Goal: Information Seeking & Learning: Learn about a topic

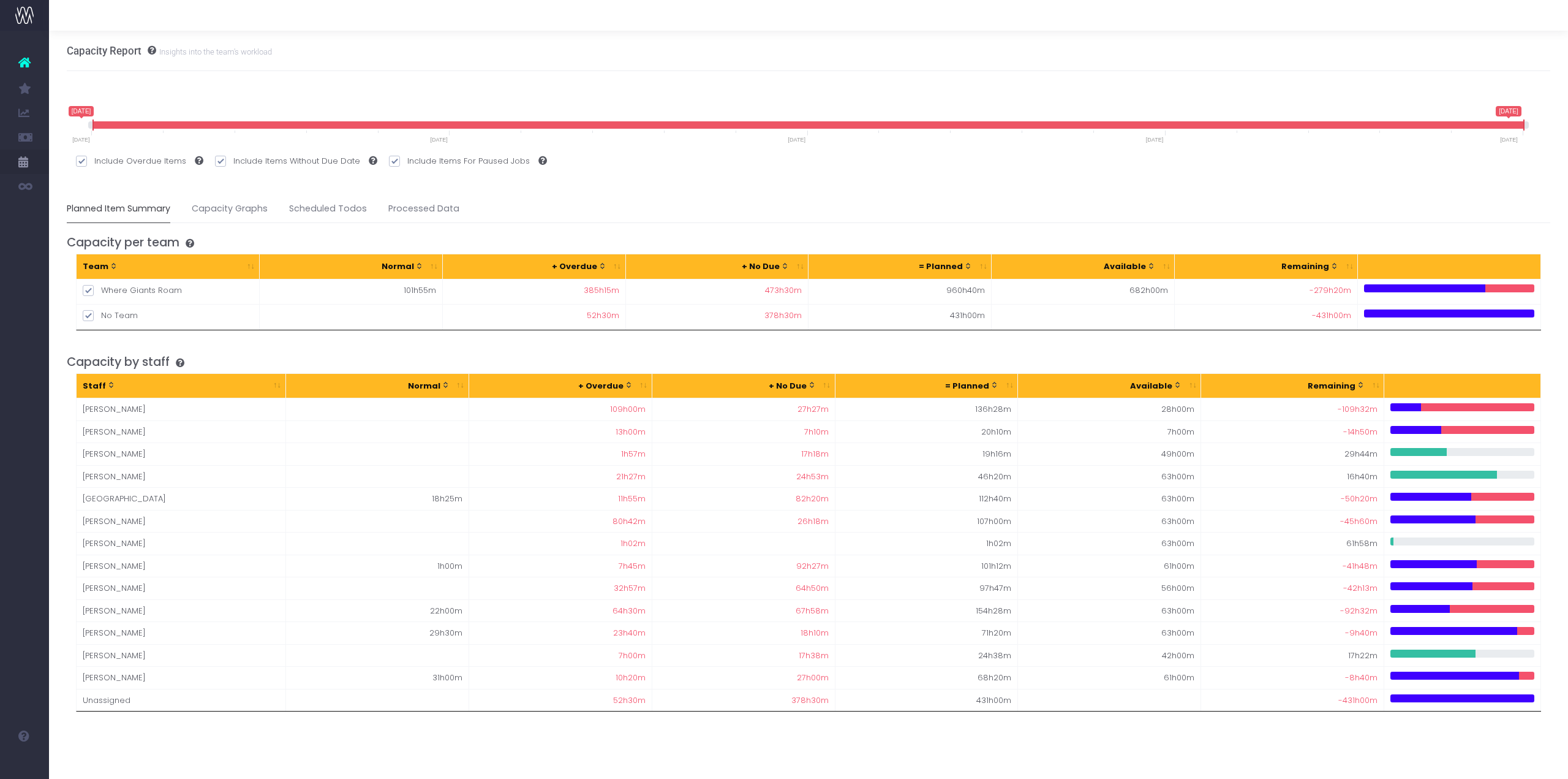
click at [581, 380] on div "+ Overdue" at bounding box center [554, 386] width 158 height 12
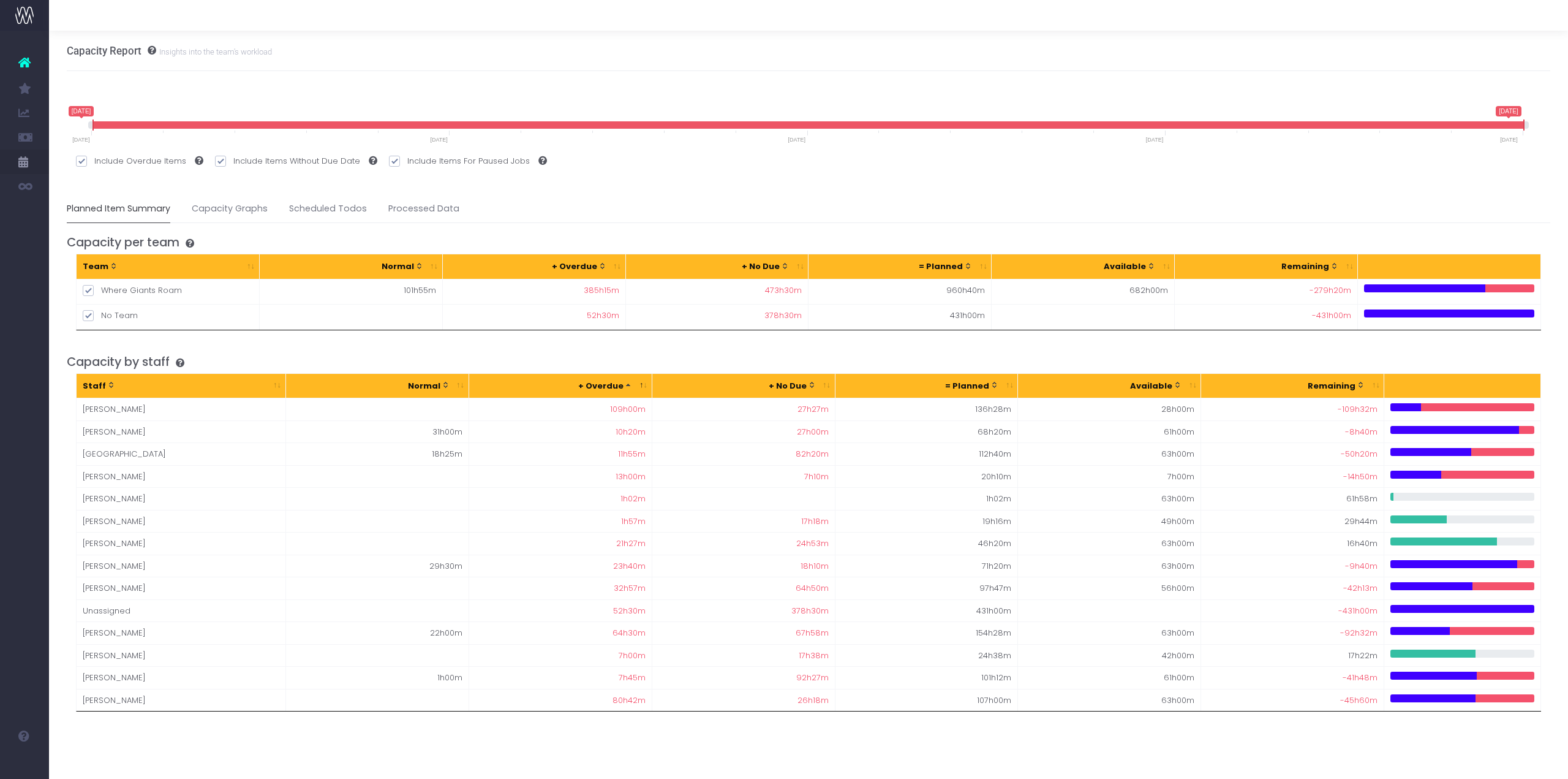
click at [581, 380] on div "+ Overdue" at bounding box center [554, 386] width 158 height 12
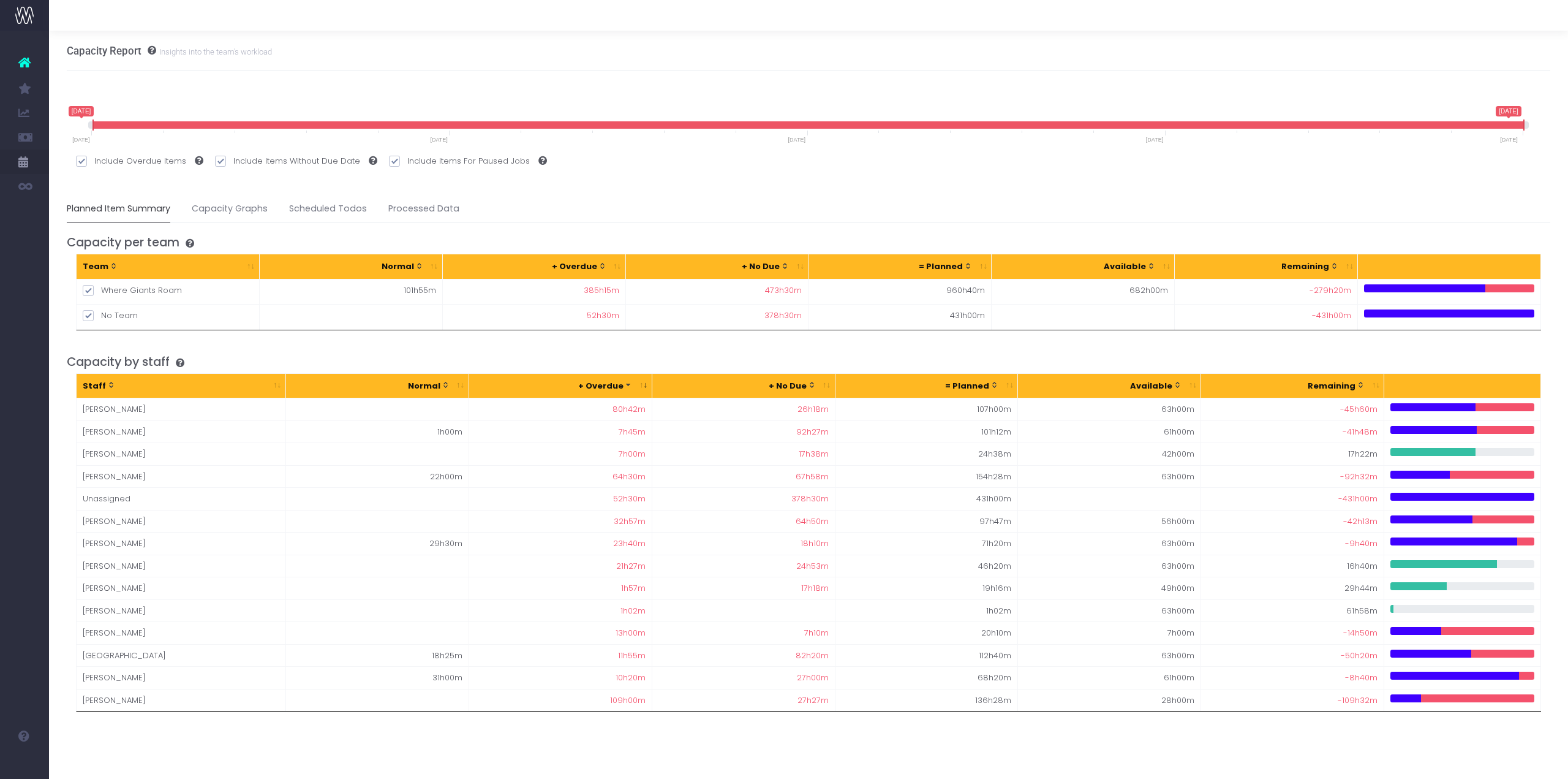
click at [581, 380] on div "+ Overdue" at bounding box center [554, 386] width 158 height 12
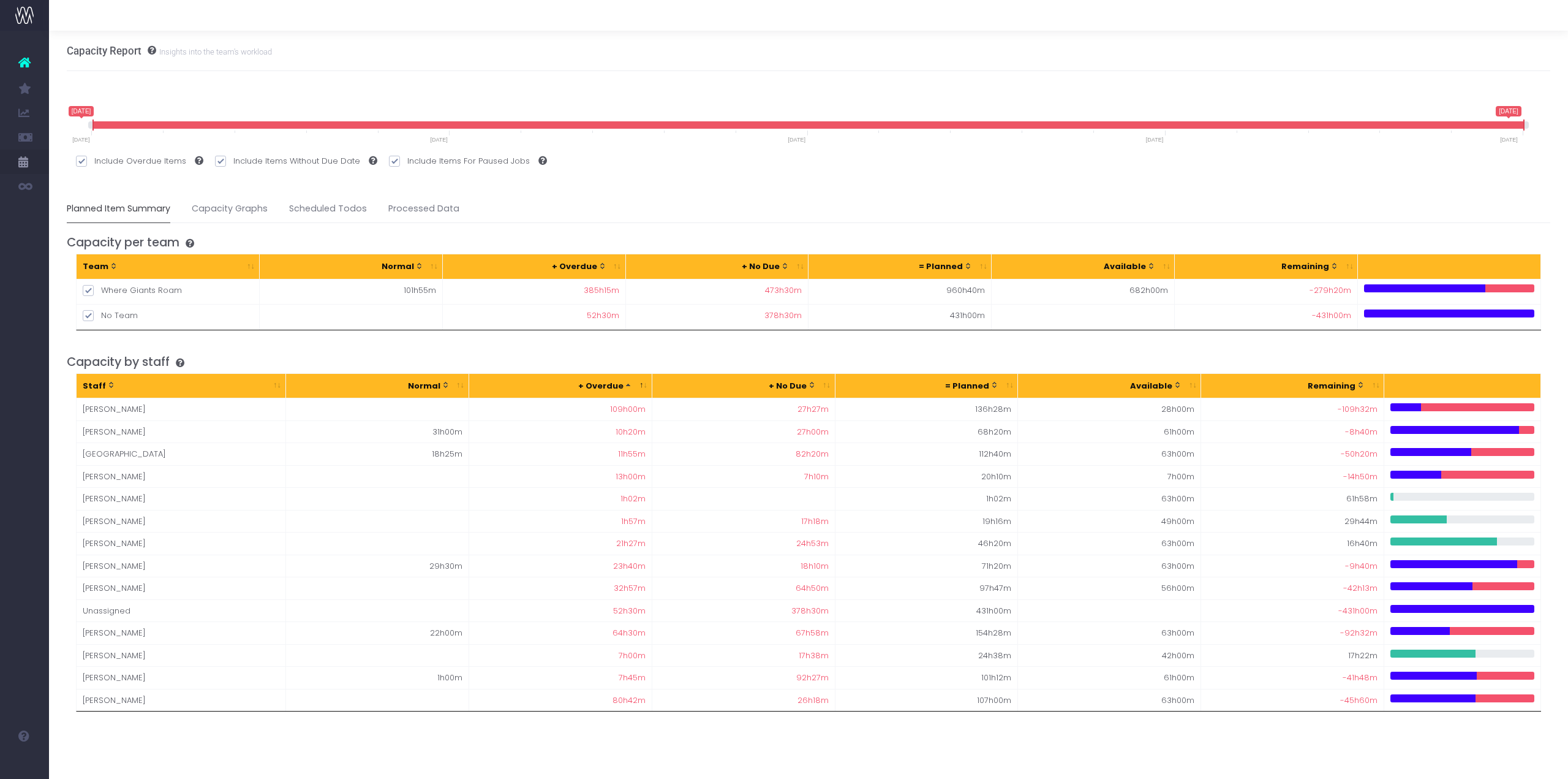
click at [581, 380] on div "+ Overdue" at bounding box center [554, 386] width 158 height 12
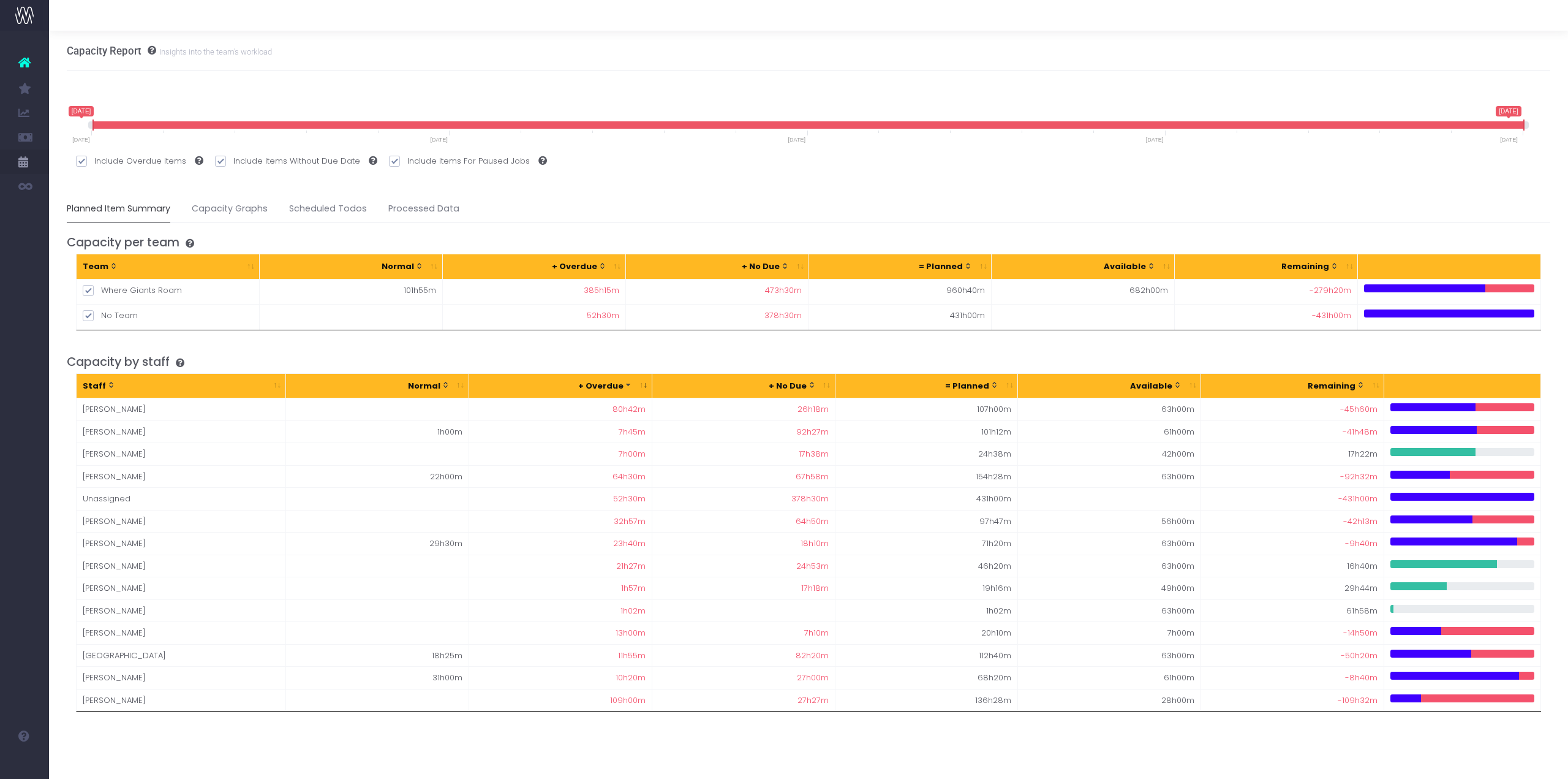
click at [260, 375] on th "Staff" at bounding box center [181, 386] width 209 height 25
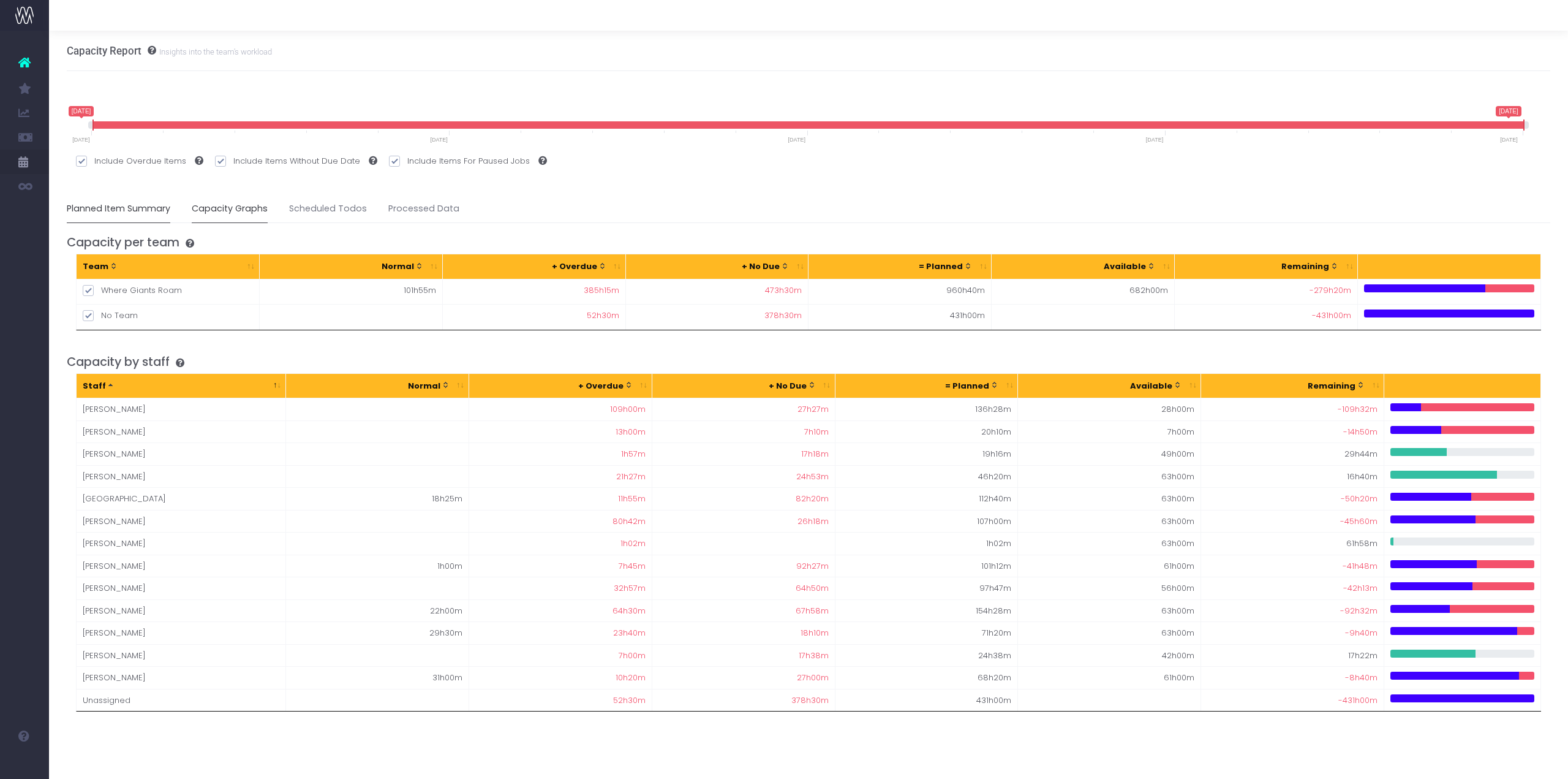
click at [230, 208] on link "Capacity Graphs" at bounding box center [230, 209] width 76 height 28
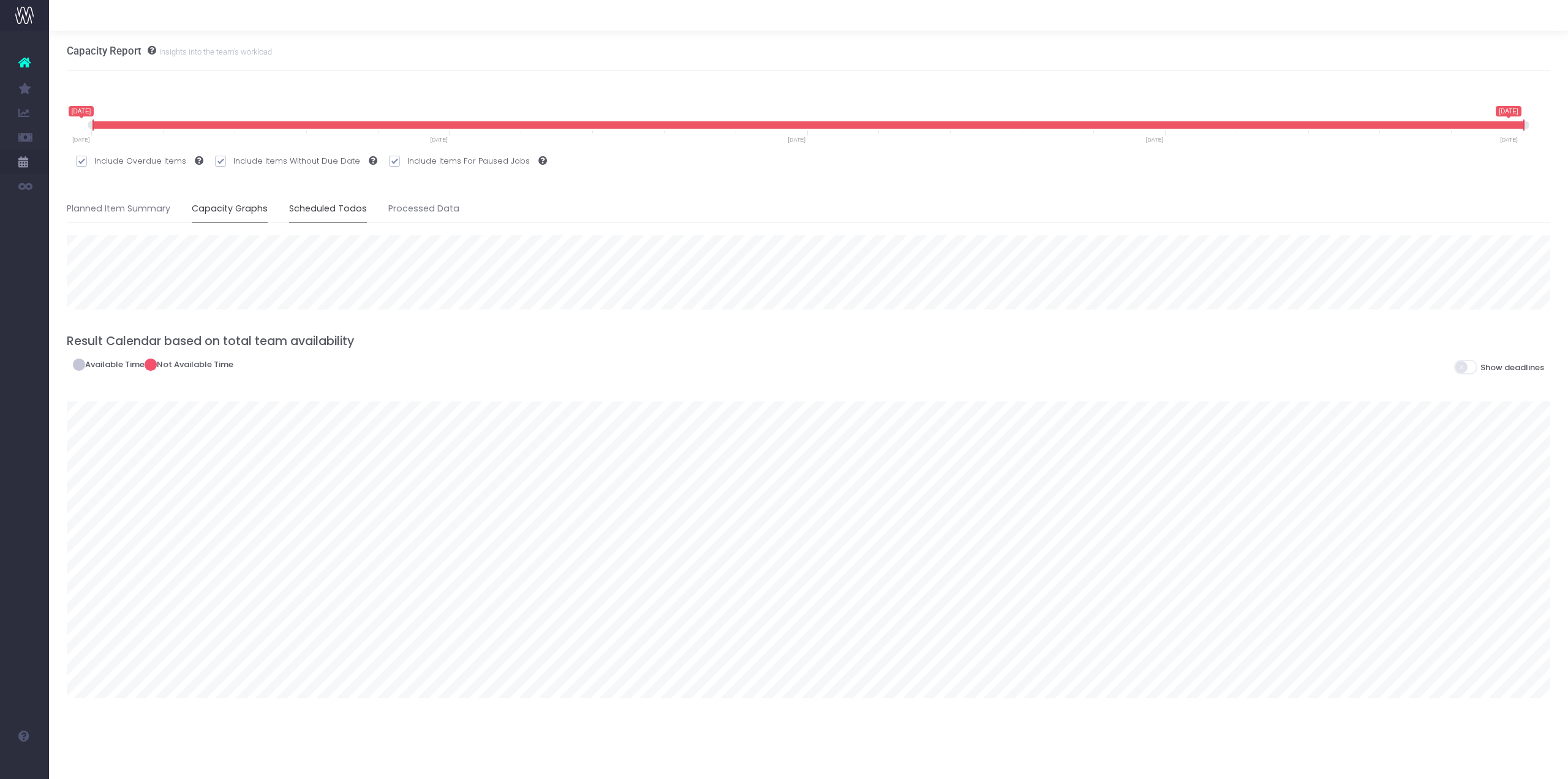
click at [356, 203] on link "Scheduled Todos" at bounding box center [328, 209] width 77 height 28
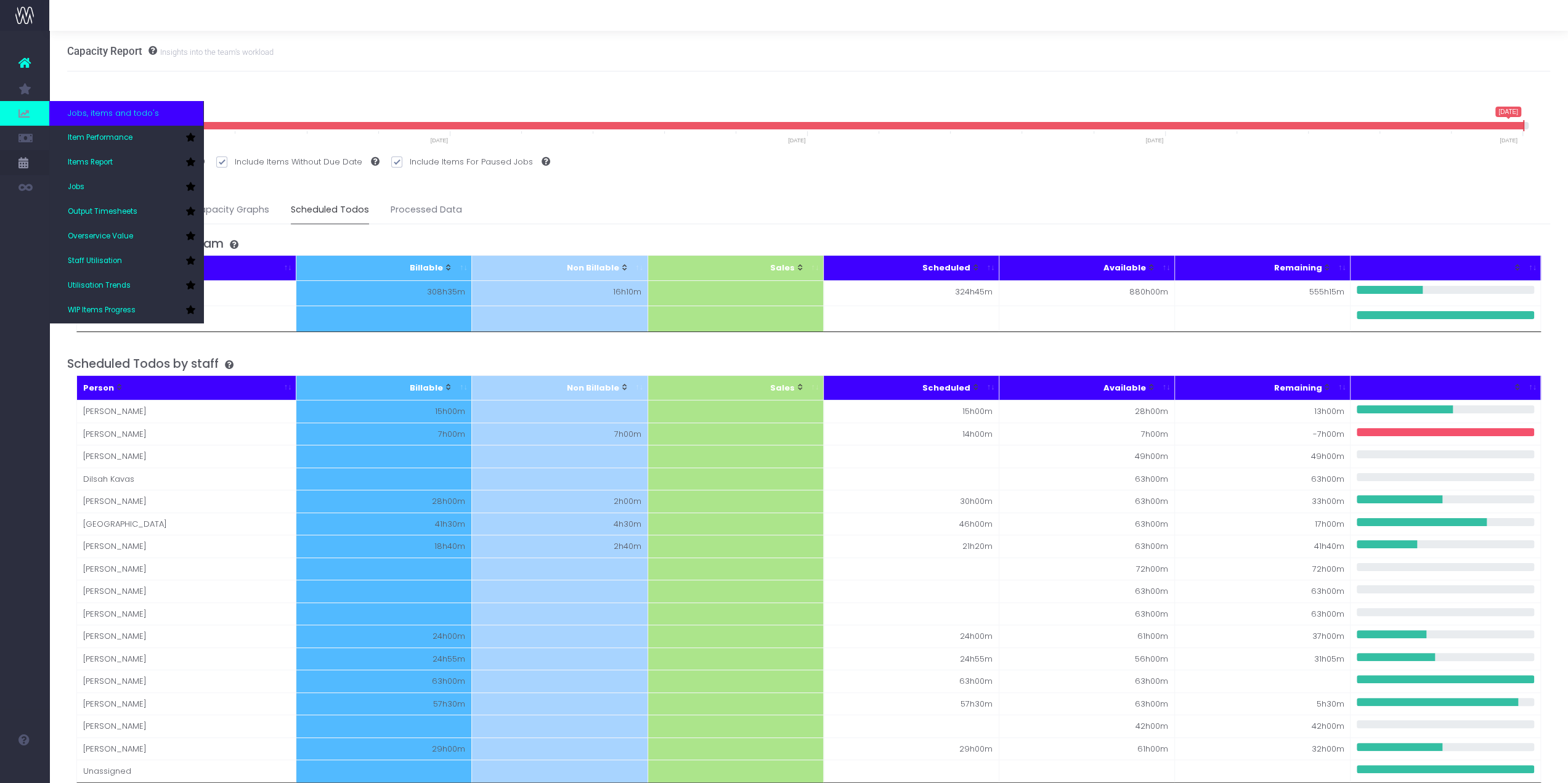
click at [19, 103] on span at bounding box center [25, 113] width 49 height 25
click at [91, 132] on link "Item Performance" at bounding box center [126, 138] width 154 height 25
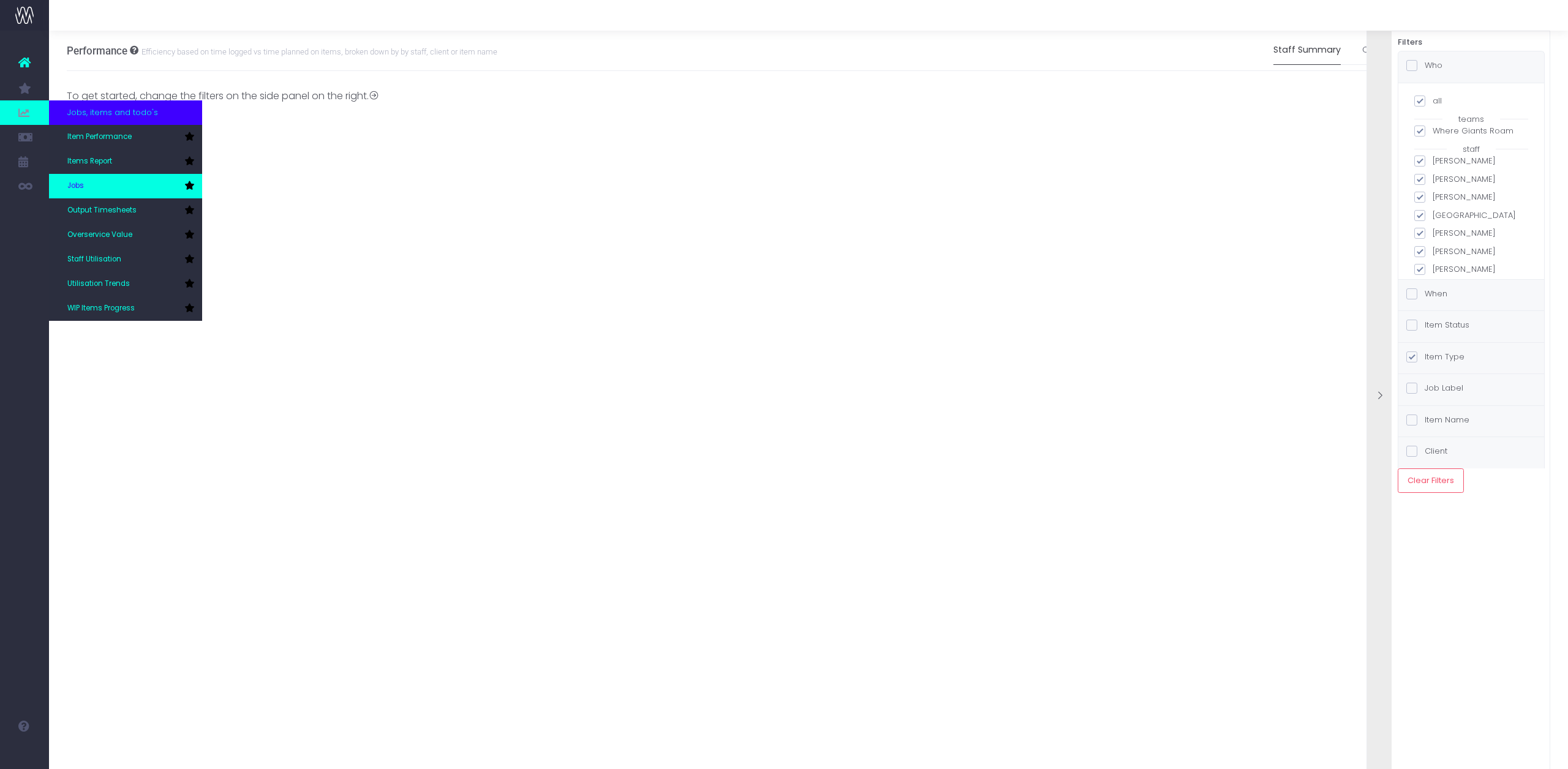
click at [111, 179] on link "Jobs" at bounding box center [125, 186] width 153 height 24
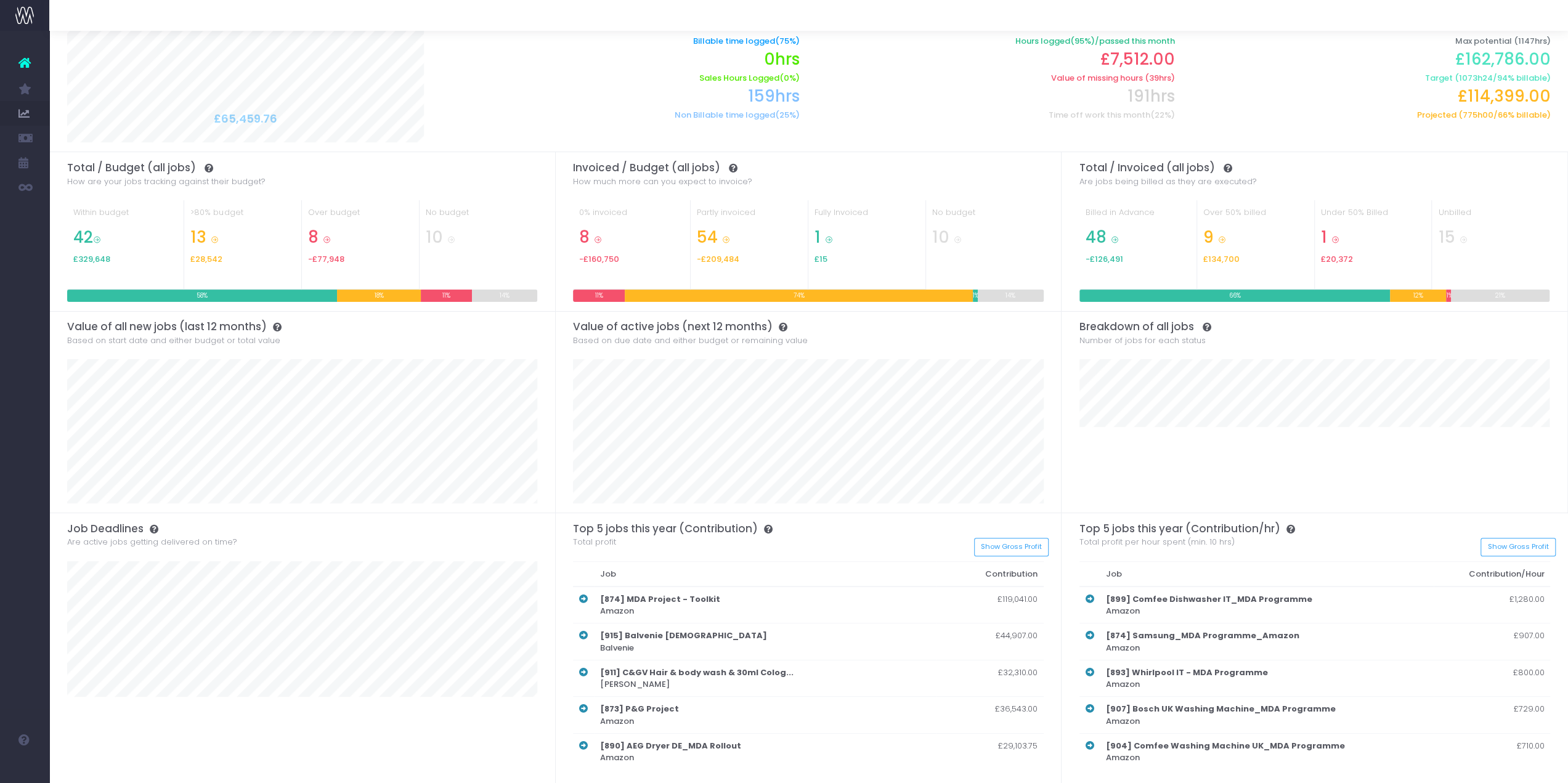
scroll to position [77, 0]
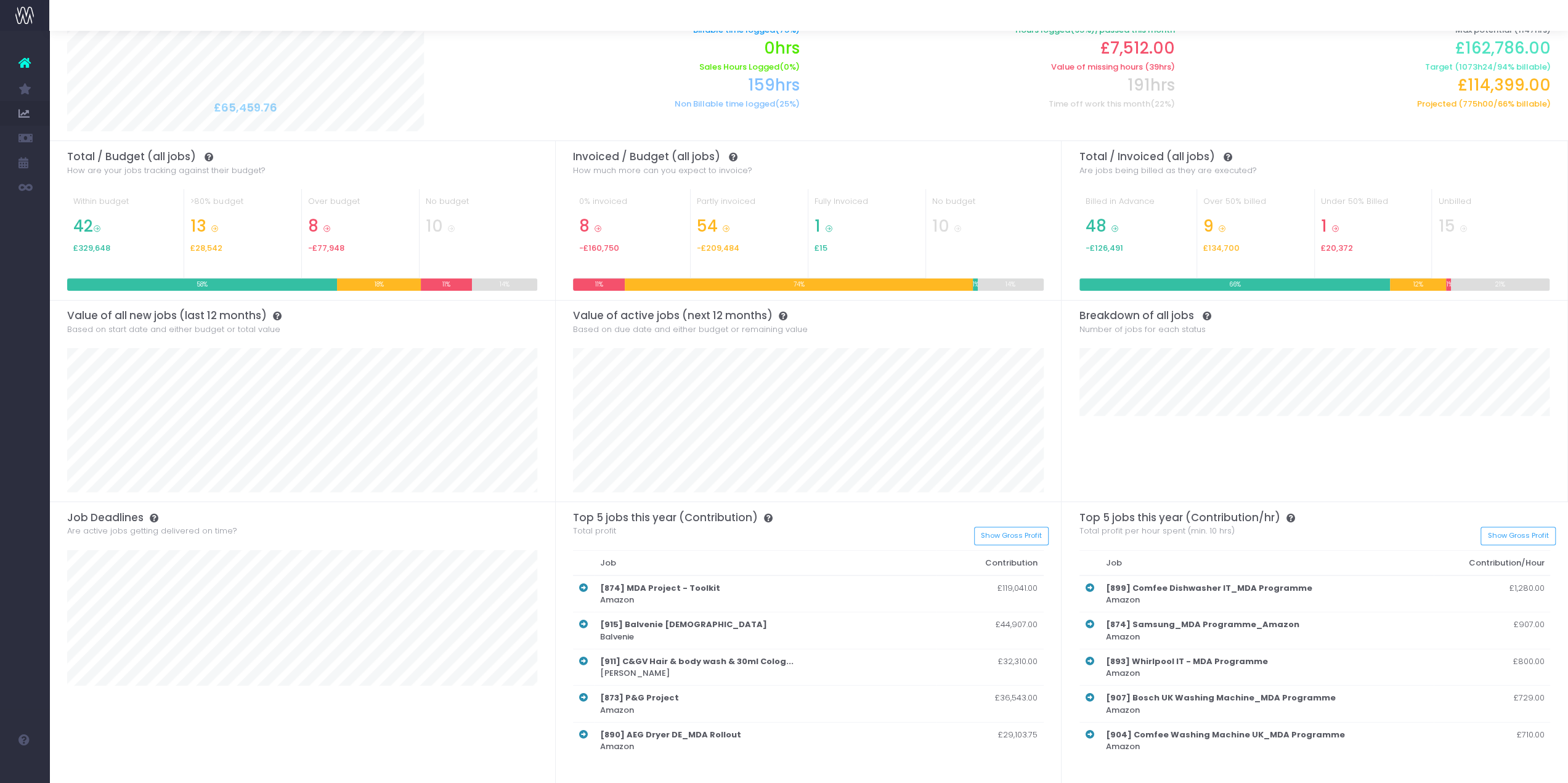
drag, startPoint x: 1335, startPoint y: 228, endPoint x: 1329, endPoint y: 227, distance: 6.1
click at [1329, 227] on h2 "1 £20,372" at bounding box center [1373, 236] width 105 height 38
click at [1334, 226] on icon at bounding box center [1336, 229] width 8 height 8
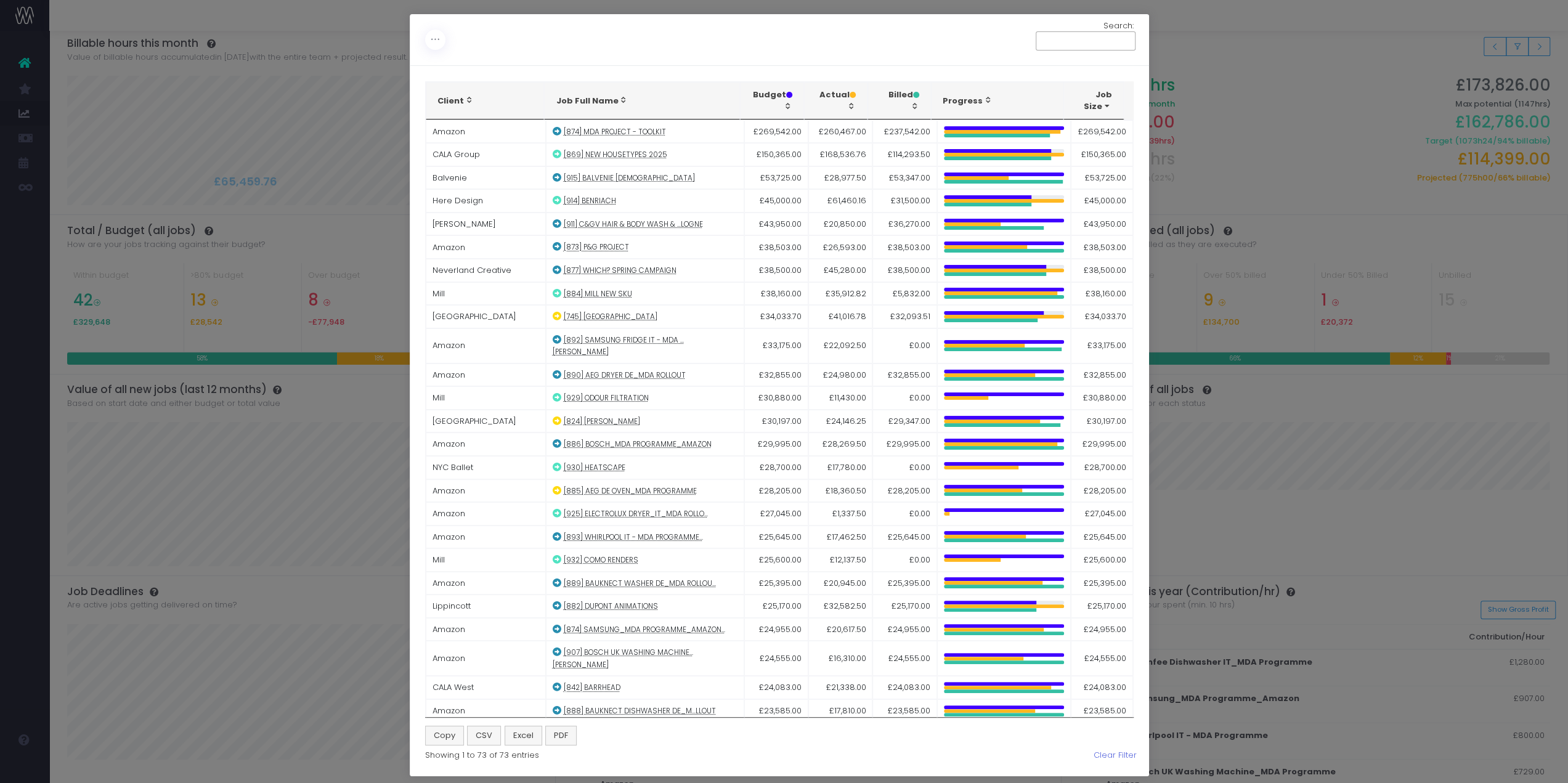
scroll to position [0, 0]
click at [1340, 83] on div "Toggle Columns: Total vs Budget % Invoiced vs Budget % Invoiced vs Total % Job …" at bounding box center [784, 392] width 1568 height 783
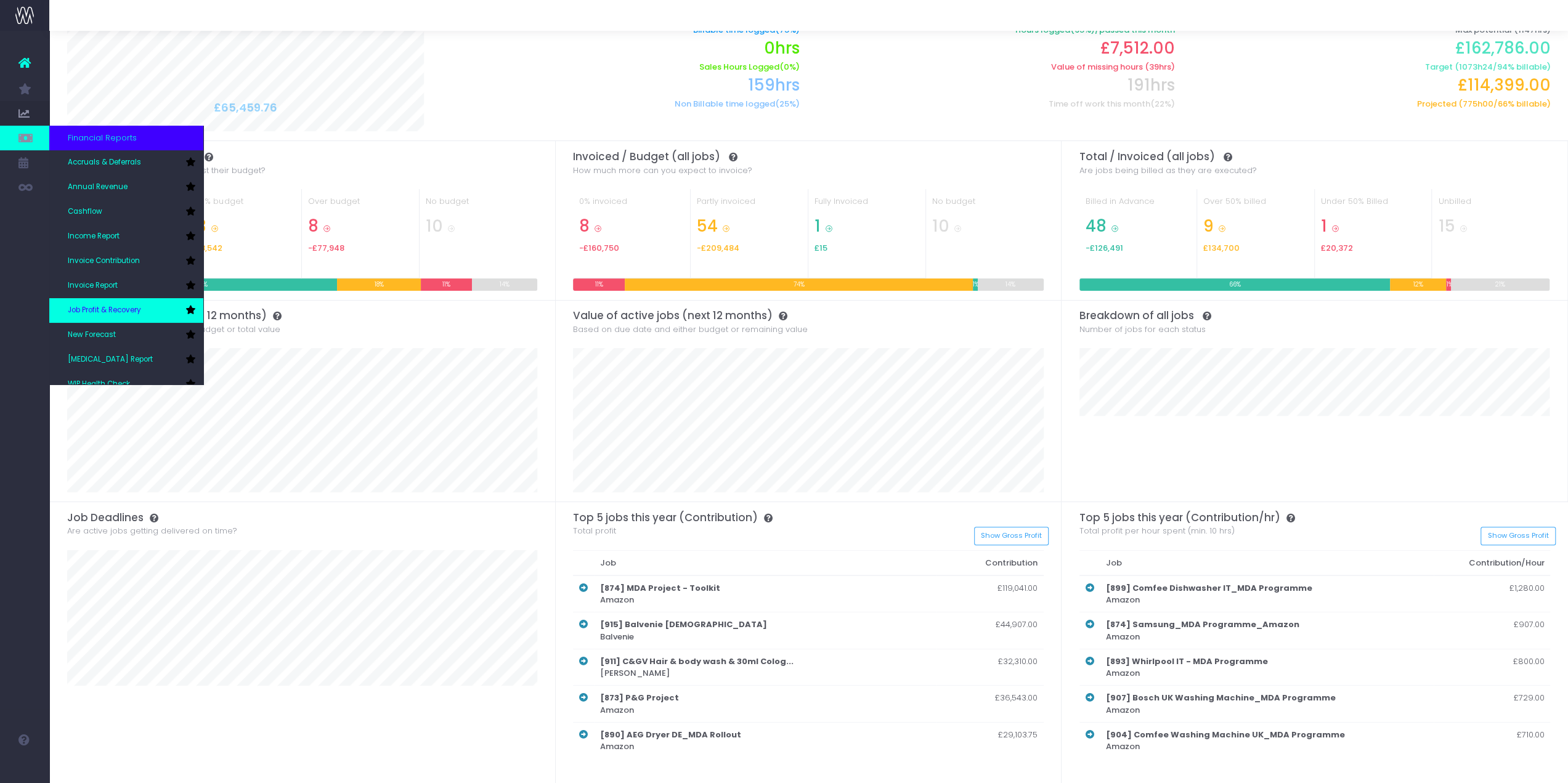
scroll to position [37, 0]
click at [117, 302] on link "New Forecast" at bounding box center [126, 298] width 154 height 25
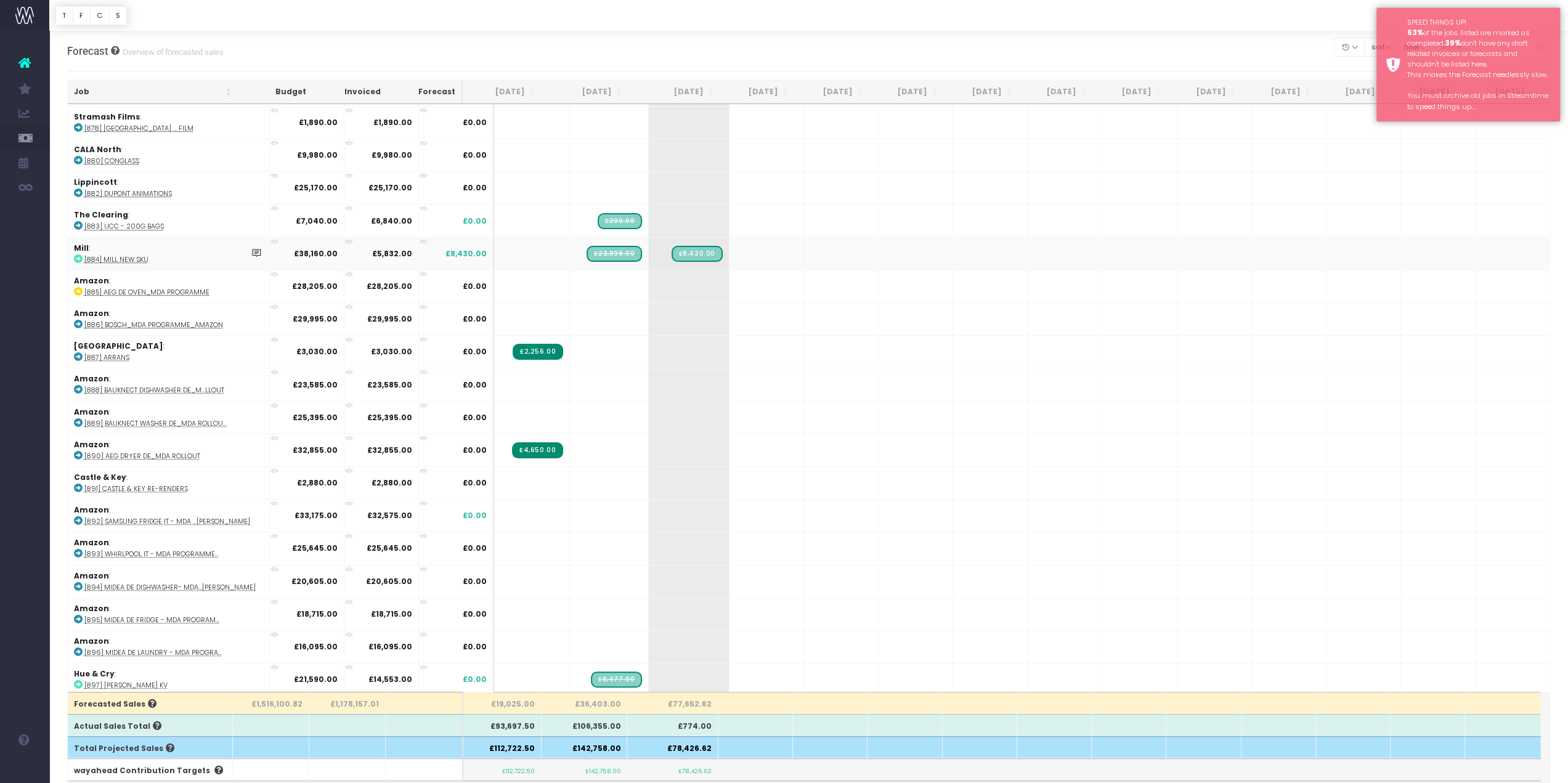
scroll to position [677, 0]
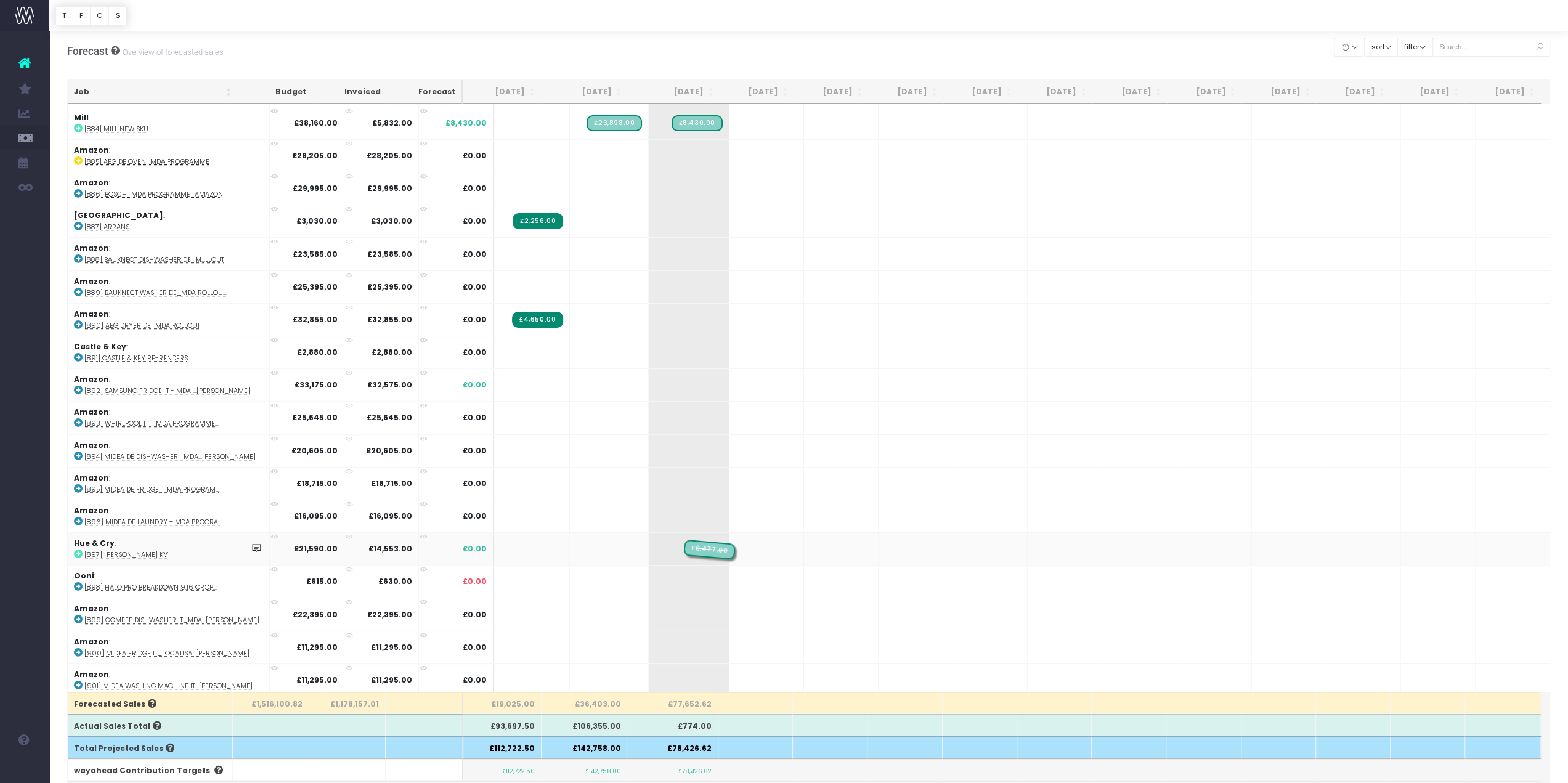
drag, startPoint x: 599, startPoint y: 542, endPoint x: 667, endPoint y: 539, distance: 68.1
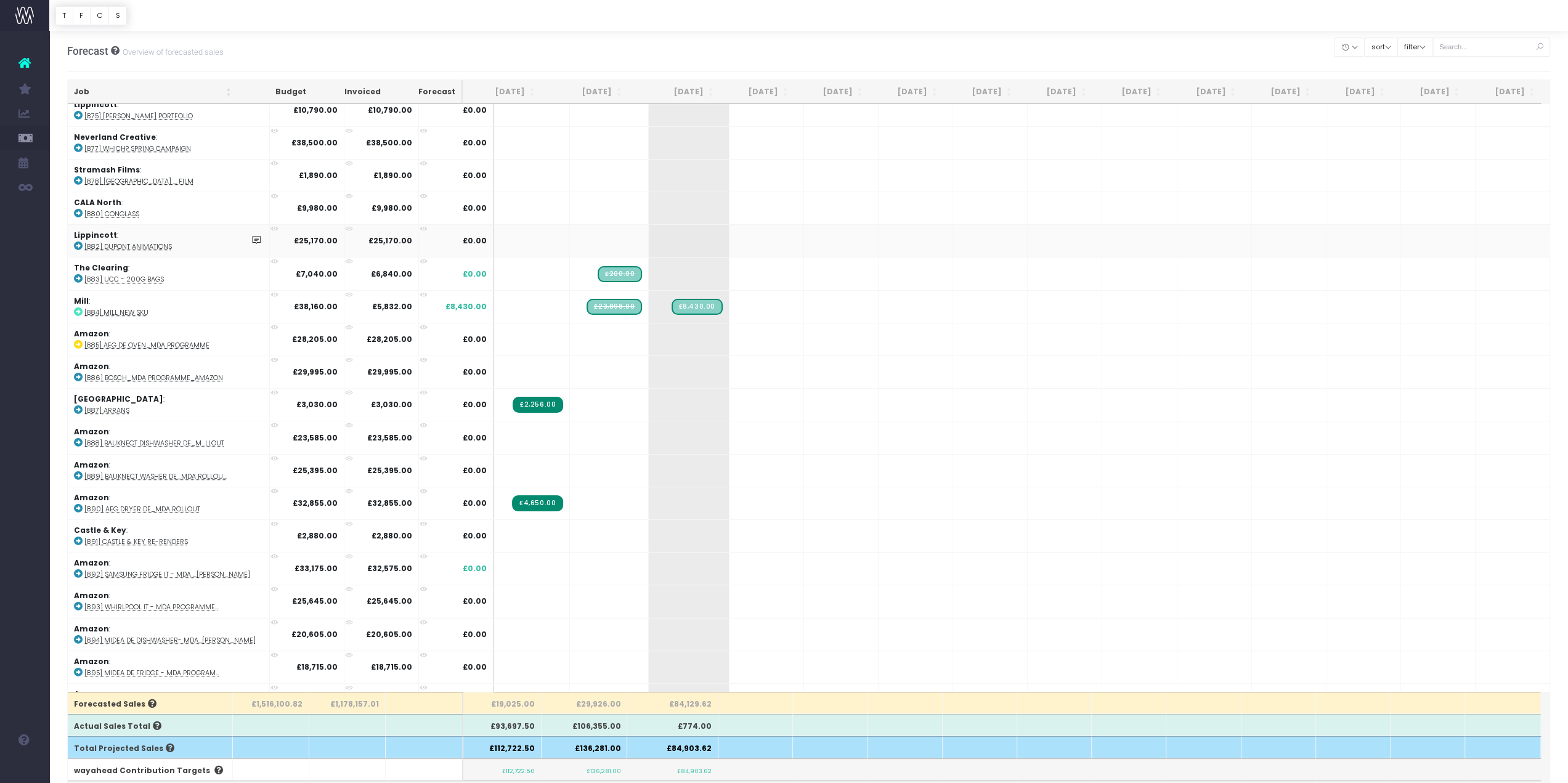
scroll to position [431, 0]
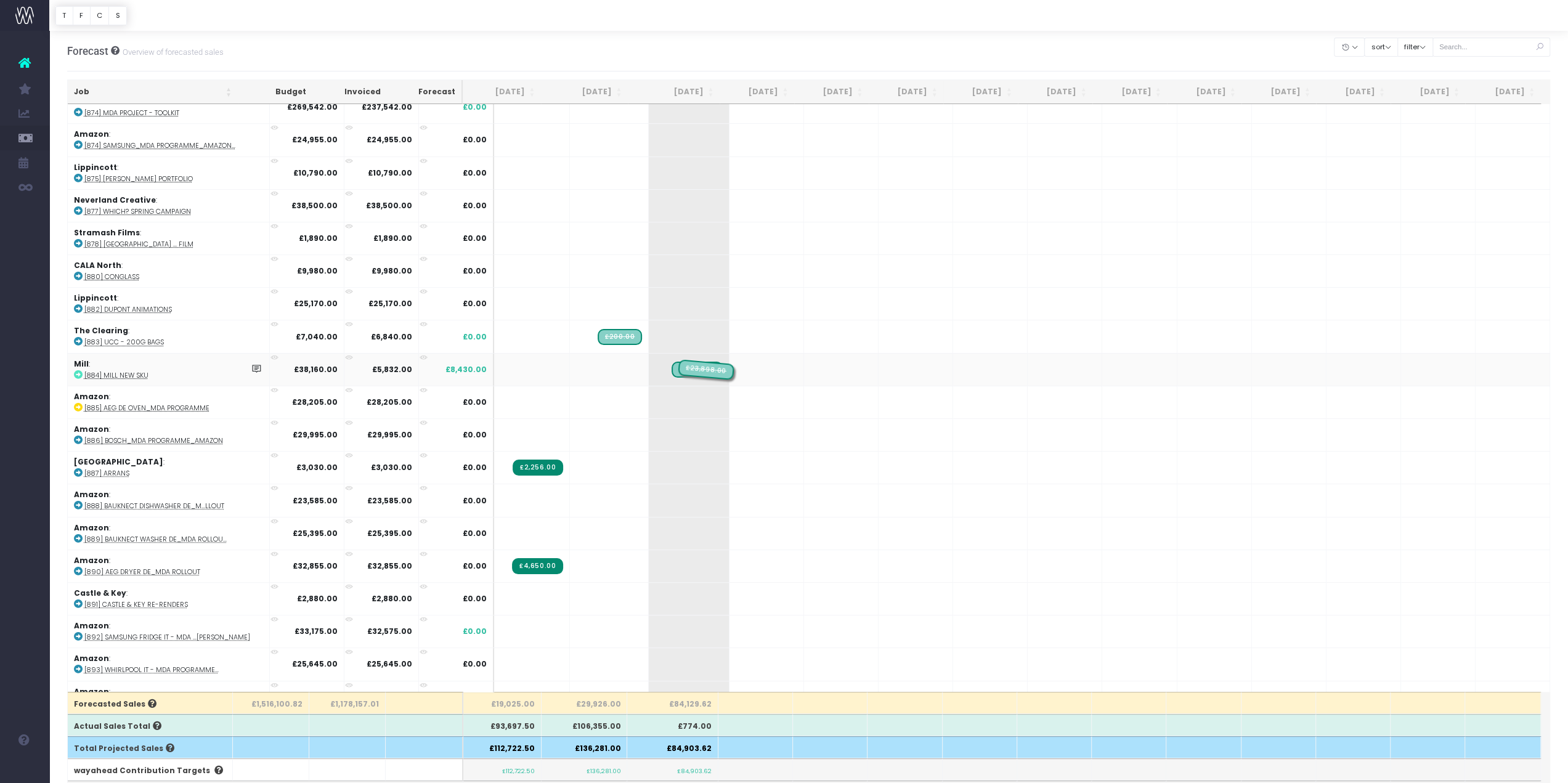
drag, startPoint x: 593, startPoint y: 369, endPoint x: 652, endPoint y: 366, distance: 59.1
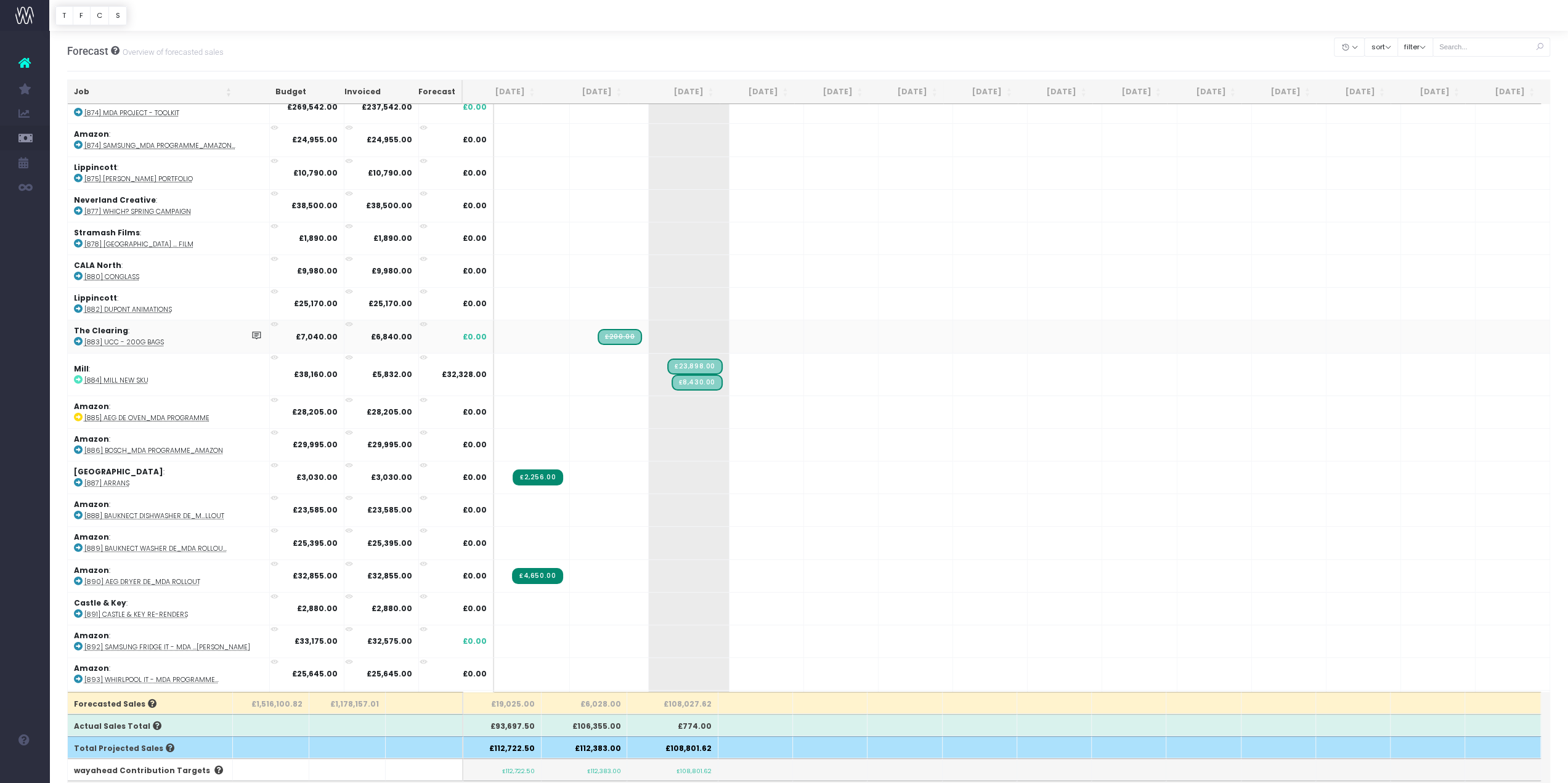
click at [597, 330] on span "£200.00" at bounding box center [619, 337] width 45 height 16
drag, startPoint x: 693, startPoint y: 328, endPoint x: 605, endPoint y: 338, distance: 88.6
click at [605, 338] on span "£200.00" at bounding box center [609, 337] width 45 height 20
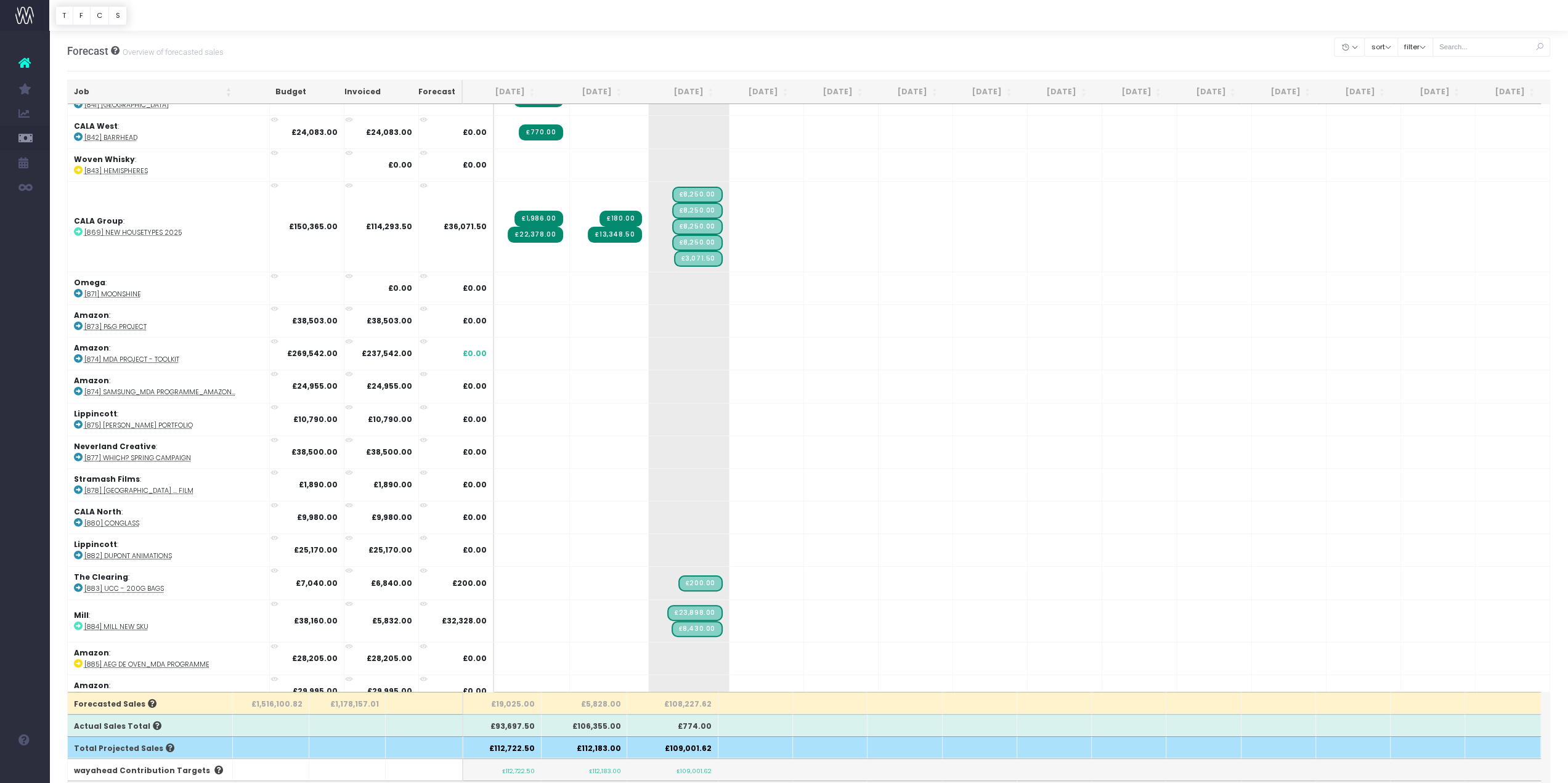
scroll to position [0, 0]
